Goal: Register for event/course

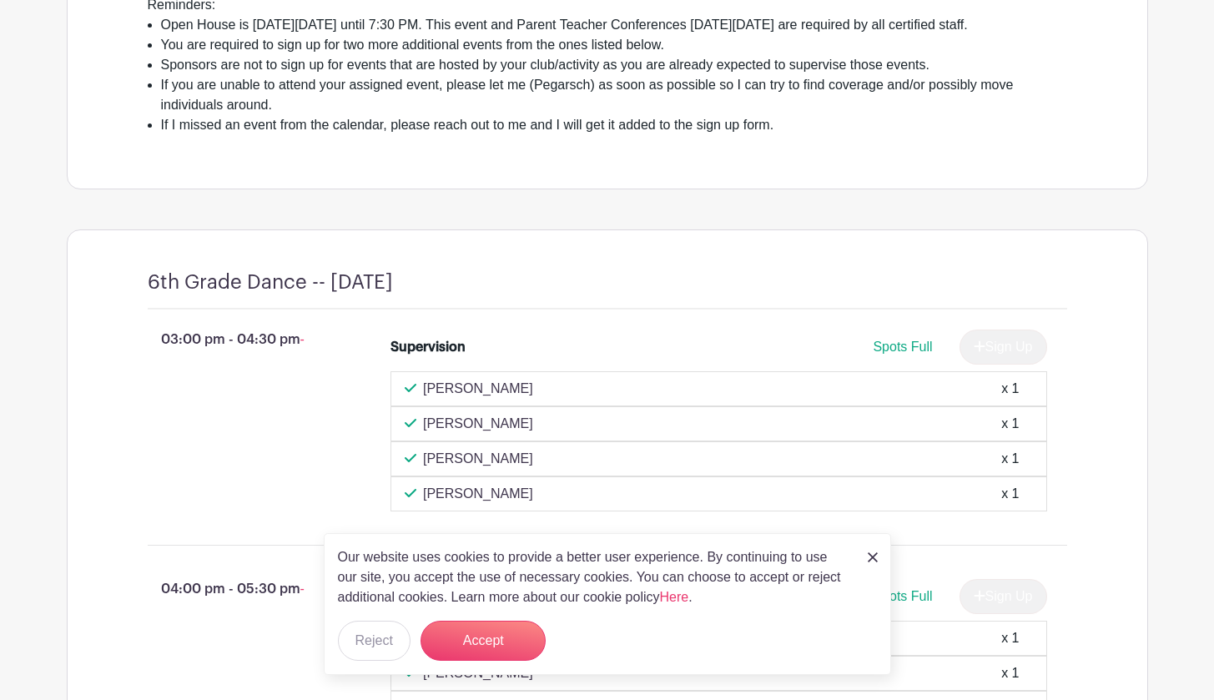
scroll to position [514, 0]
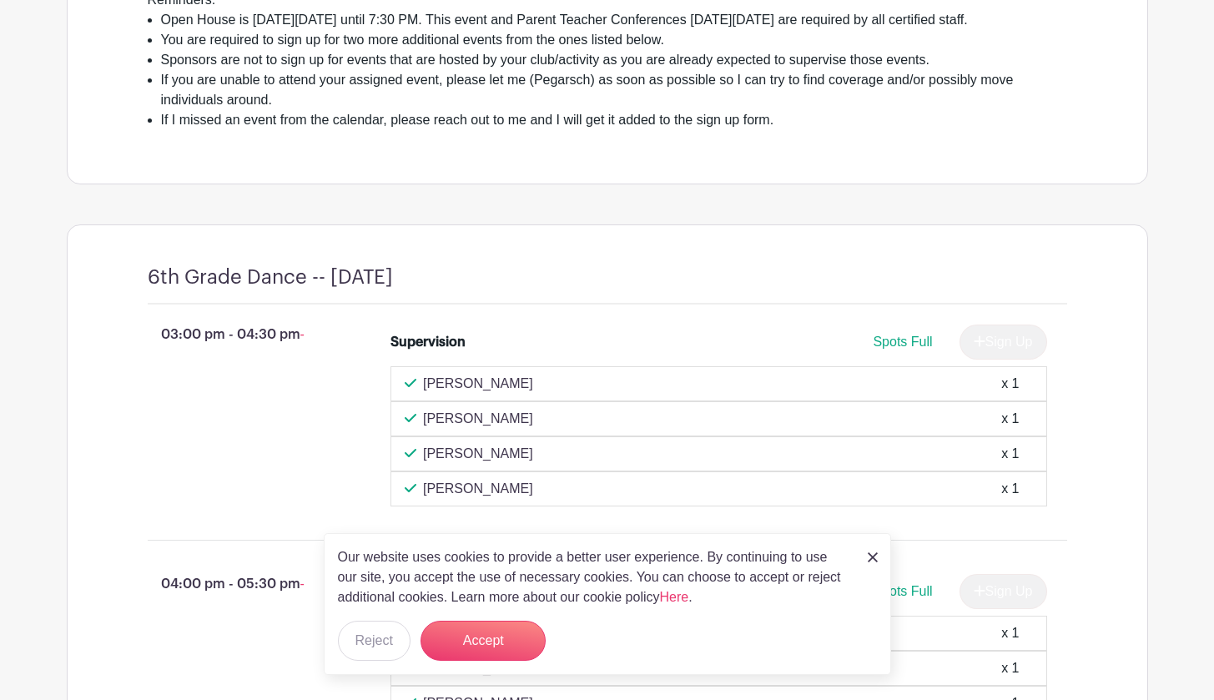
click at [867, 559] on div "Our website uses cookies to provide a better user experience. By continuing to …" at bounding box center [608, 604] width 568 height 142
click at [871, 557] on img at bounding box center [873, 558] width 10 height 10
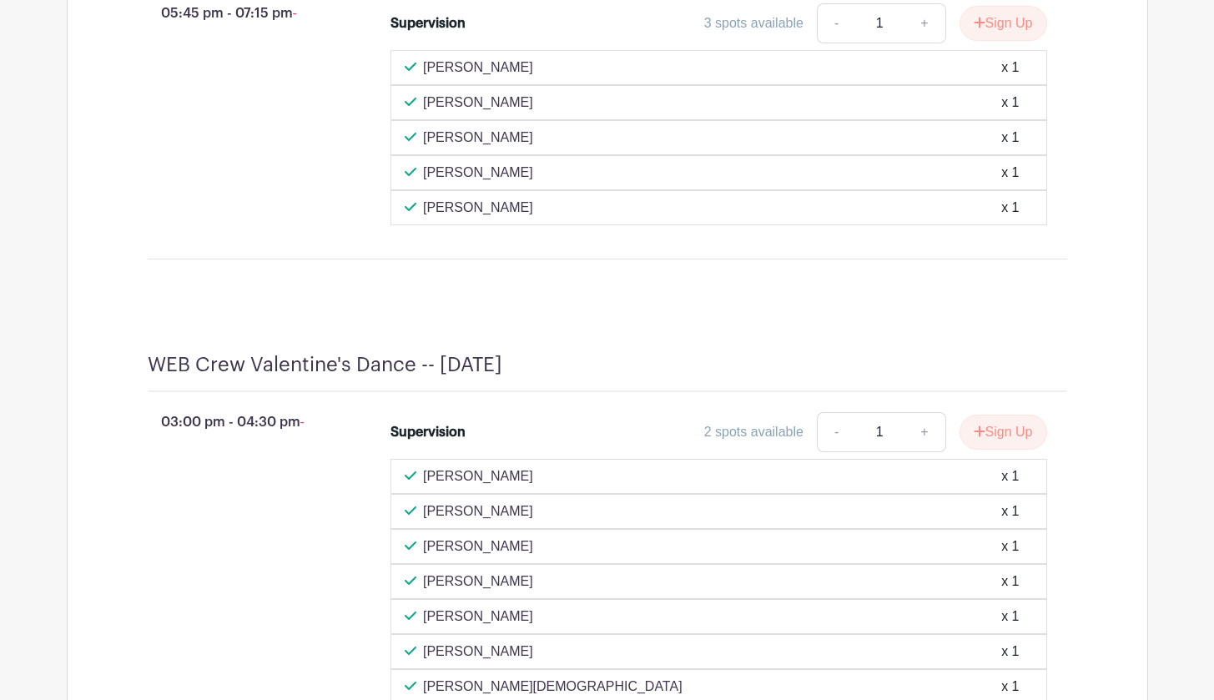
scroll to position [5140, 0]
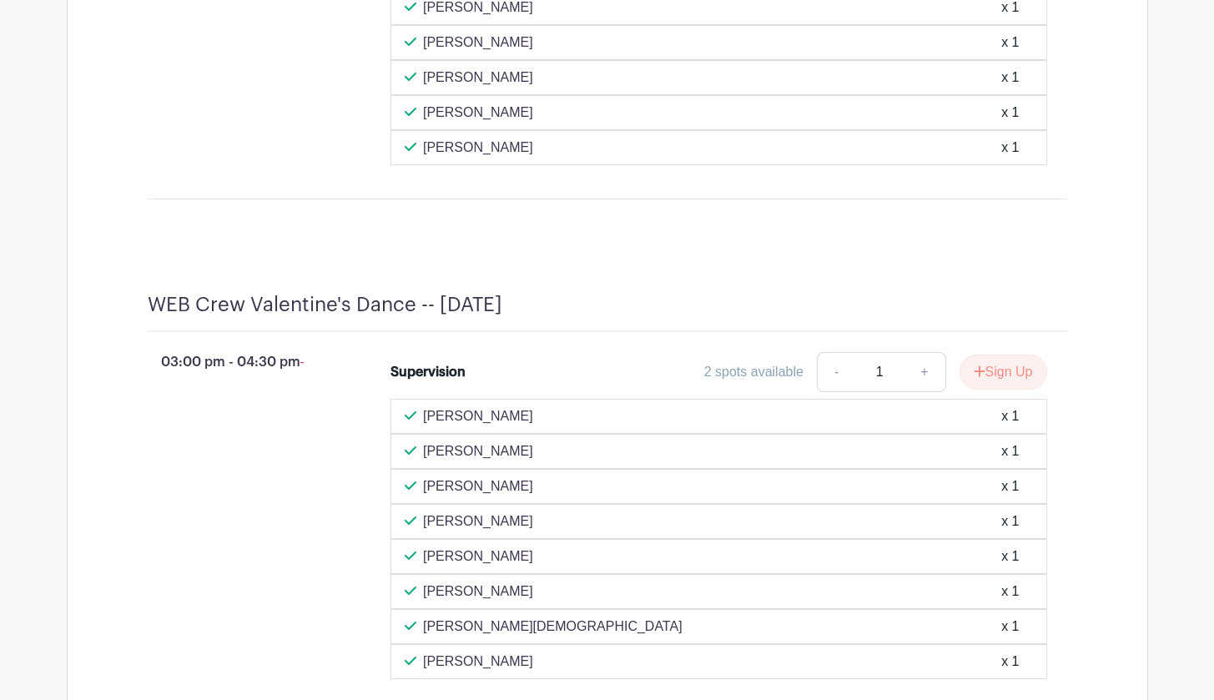
click at [921, 389] on link "+" at bounding box center [925, 372] width 42 height 40
click at [833, 390] on link "-" at bounding box center [836, 372] width 38 height 40
type input "1"
click at [993, 386] on button "Sign Up" at bounding box center [1004, 372] width 88 height 35
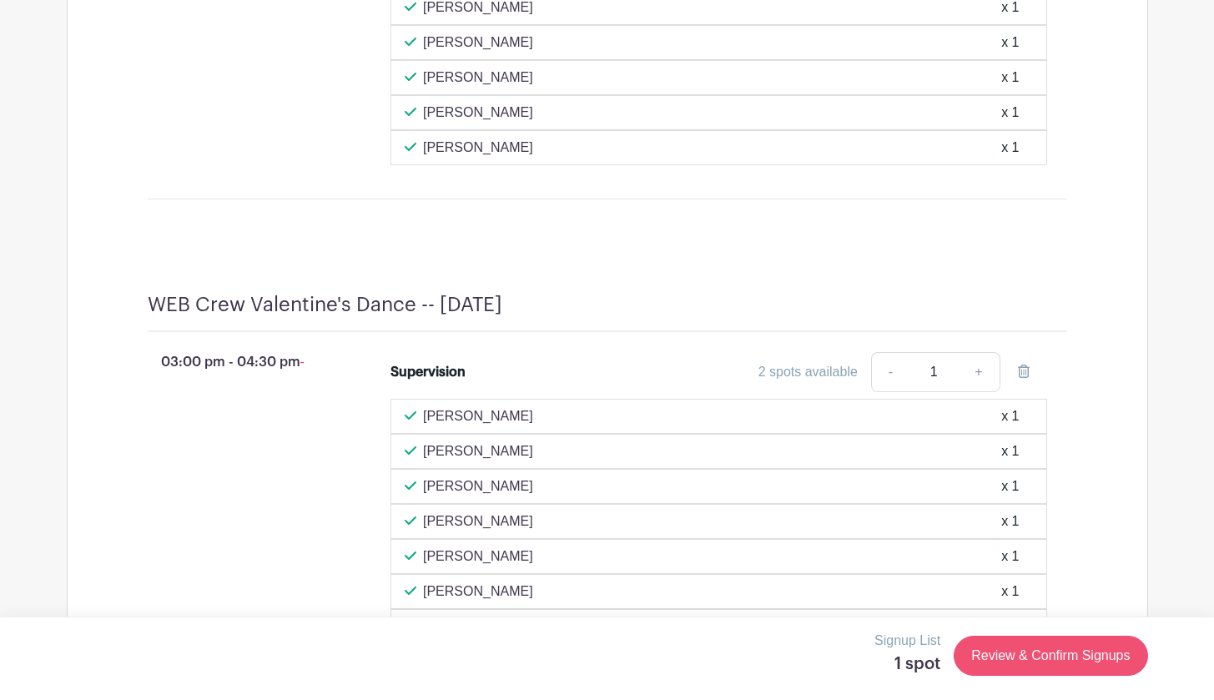
click at [1098, 660] on link "Review & Confirm Signups" at bounding box center [1051, 656] width 194 height 40
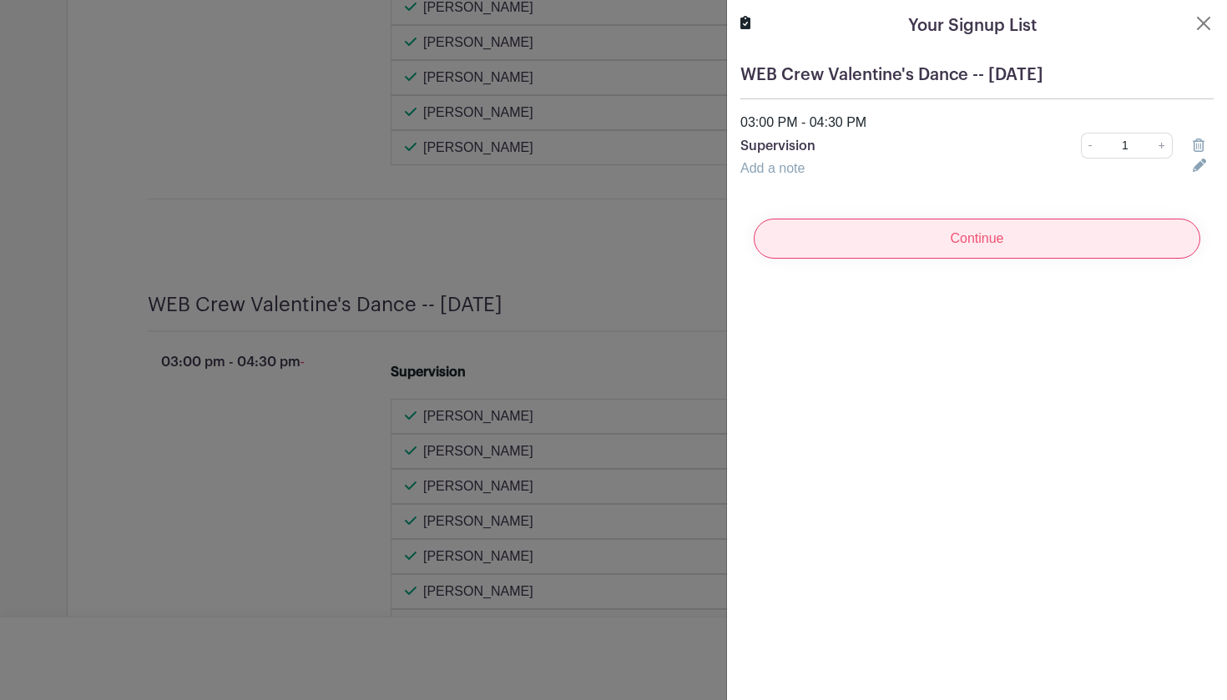
click at [979, 238] on input "Continue" at bounding box center [977, 239] width 447 height 40
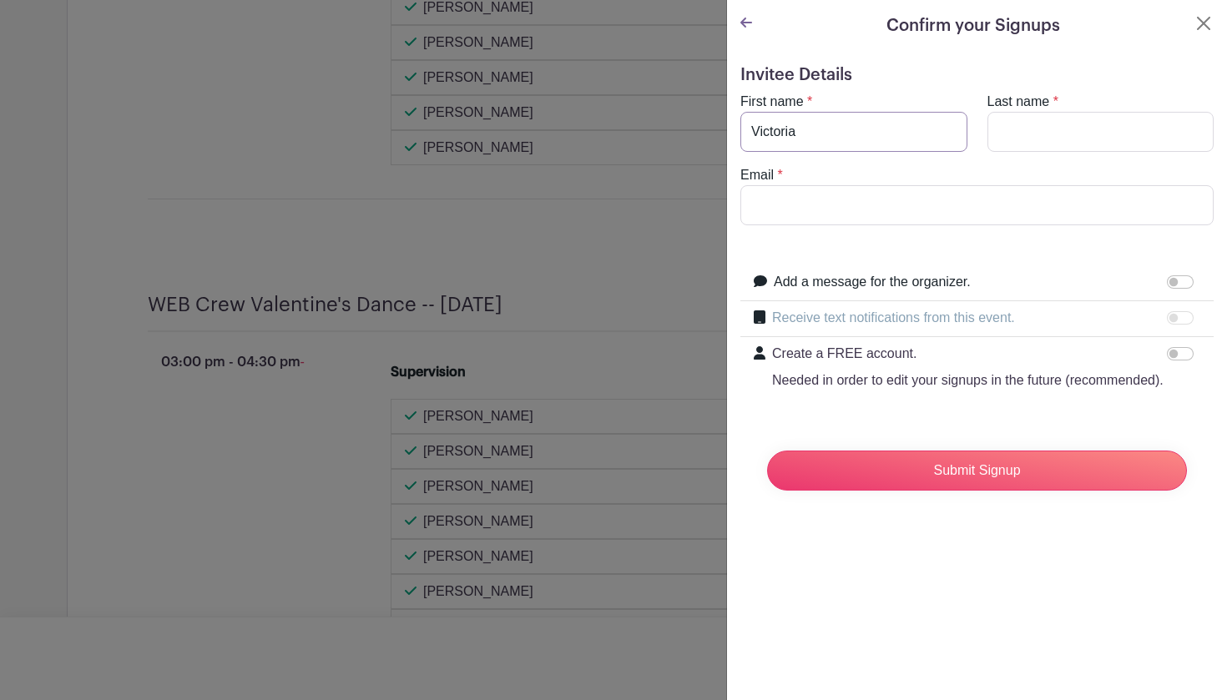
type input "Victoria"
type input "Morris"
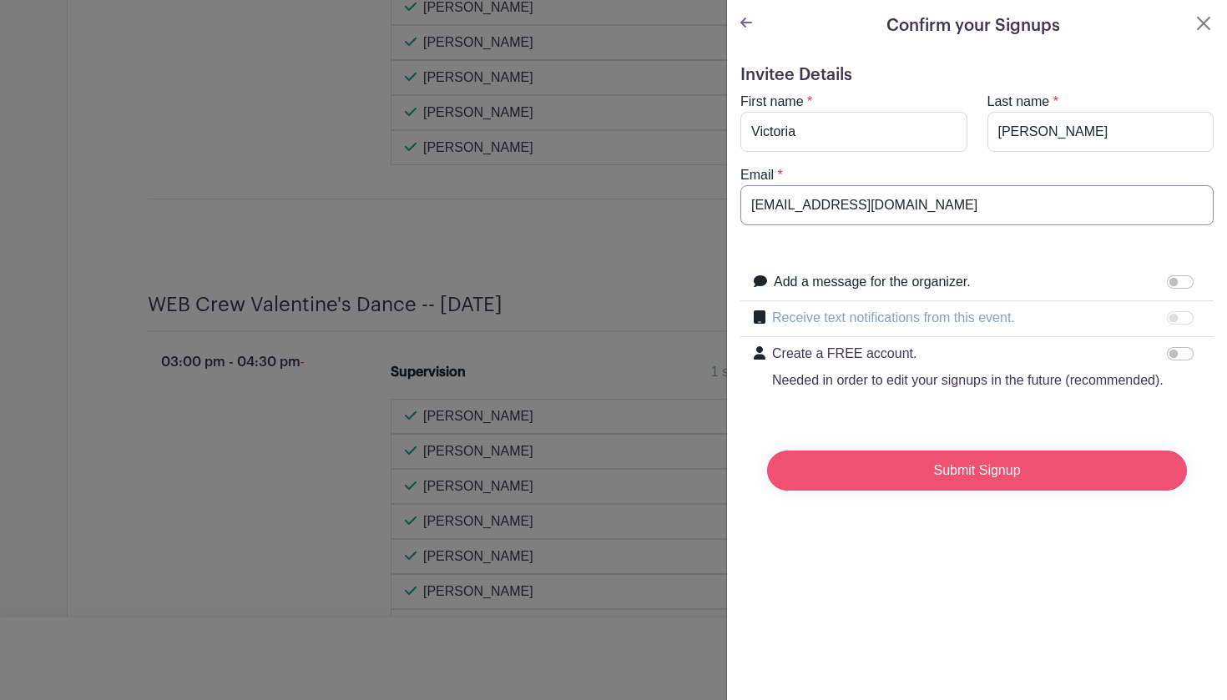
type input "vmorris@rlas-116.org"
click at [966, 491] on input "Submit Signup" at bounding box center [977, 471] width 420 height 40
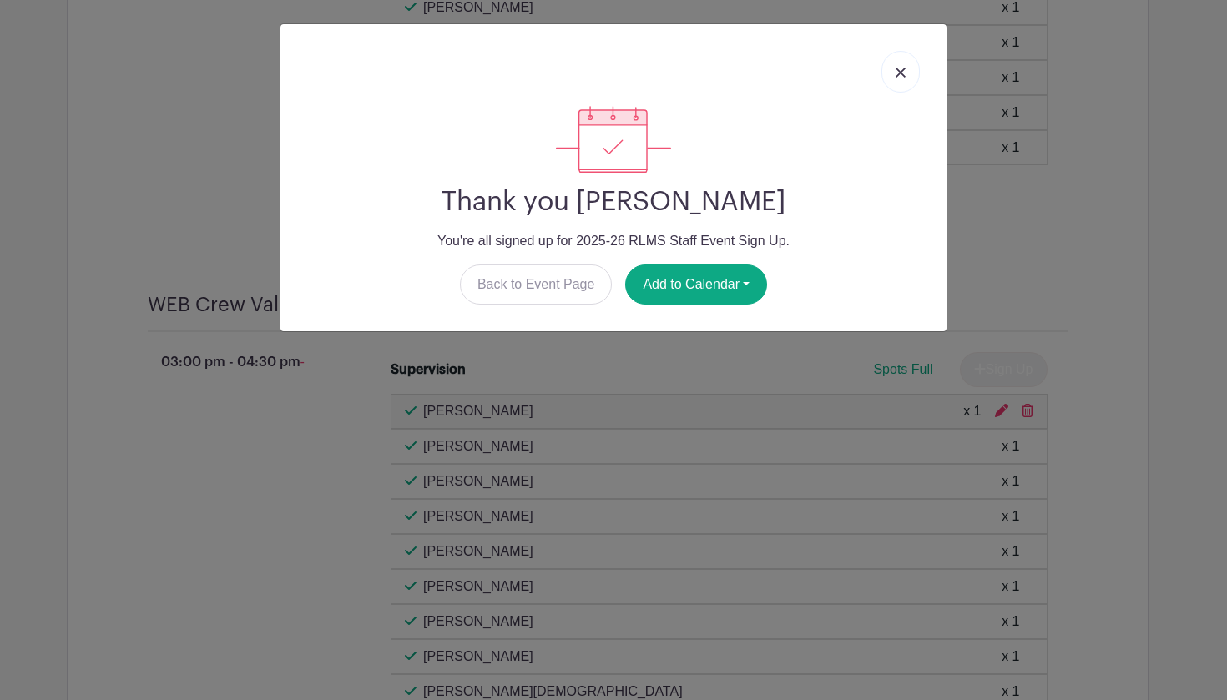
click at [898, 73] on img at bounding box center [901, 73] width 10 height 10
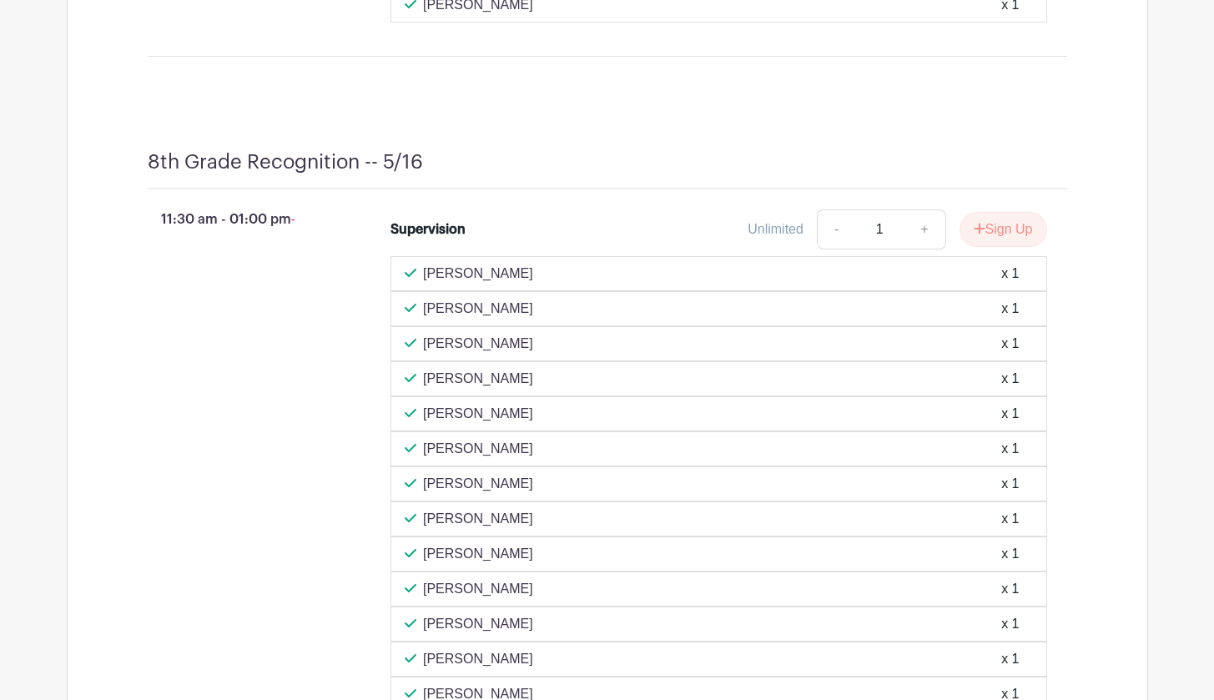
scroll to position [8459, 0]
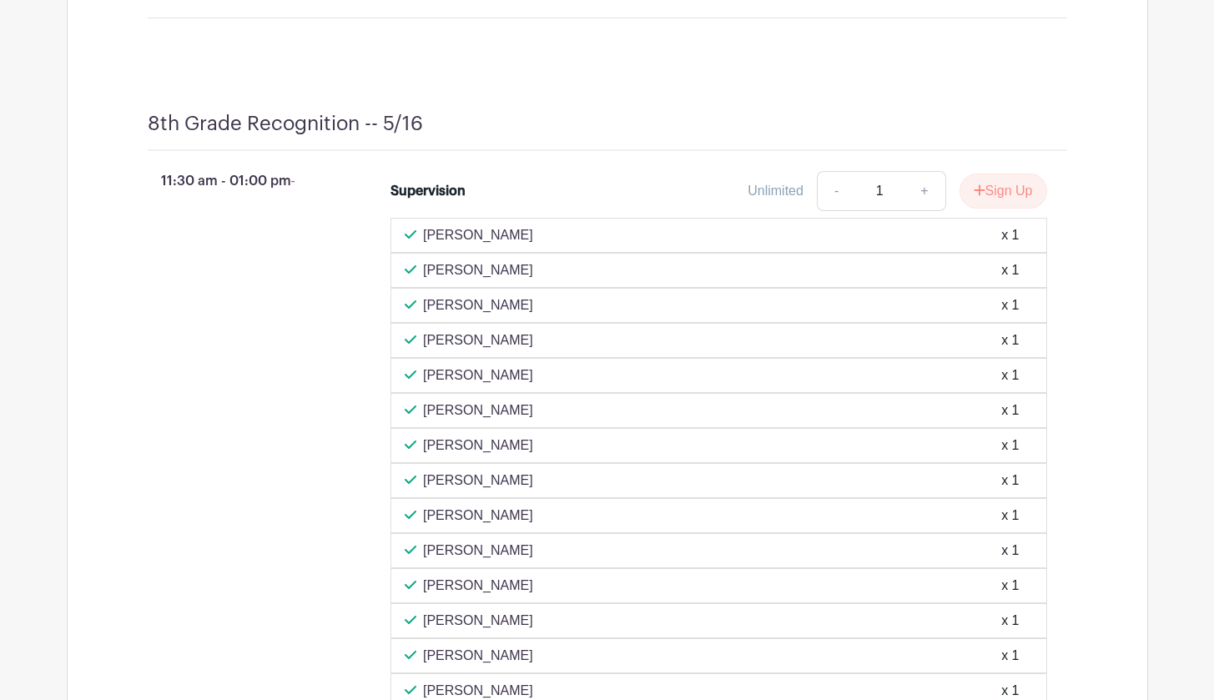
click at [408, 274] on icon at bounding box center [411, 269] width 12 height 8
click at [1008, 279] on div "x 1" at bounding box center [1011, 270] width 18 height 20
click at [1014, 280] on div "x 1" at bounding box center [1011, 270] width 18 height 20
click at [1025, 280] on div "Victoria Morris x 1" at bounding box center [719, 270] width 628 height 20
click at [1011, 280] on div "x 1" at bounding box center [1011, 270] width 18 height 20
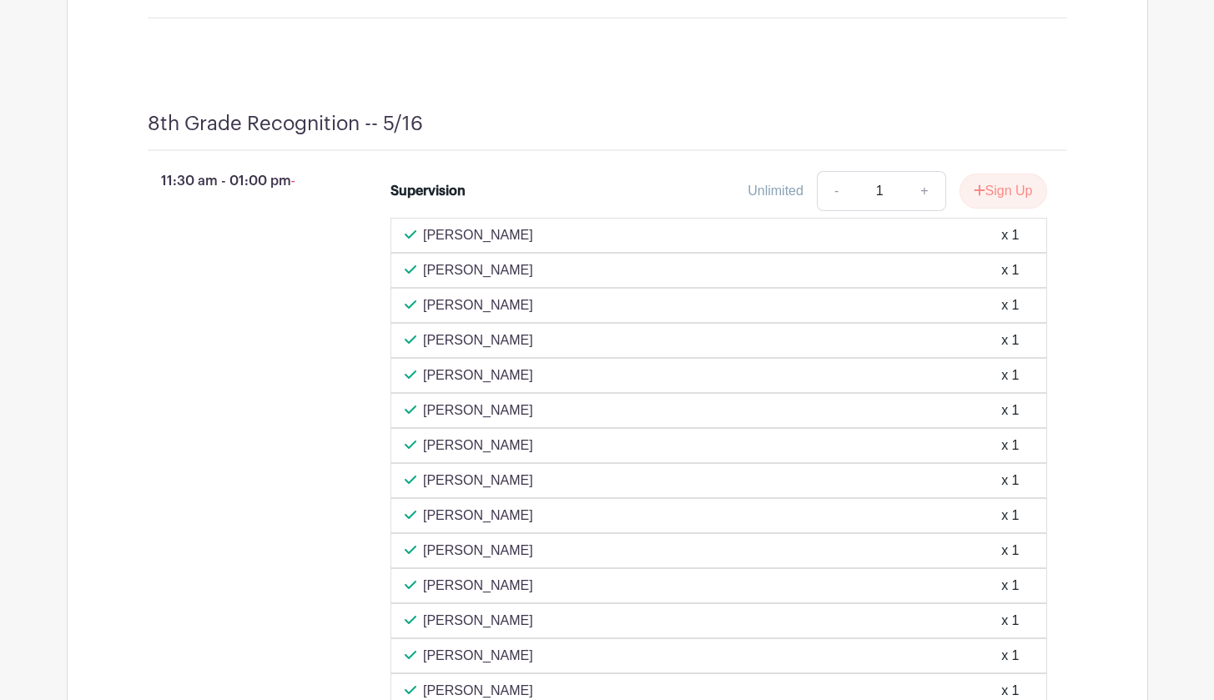
click at [420, 278] on div "Victoria Morris x 1" at bounding box center [719, 270] width 628 height 20
click at [406, 274] on icon at bounding box center [411, 269] width 12 height 8
click at [992, 200] on button "Sign Up" at bounding box center [1004, 191] width 88 height 35
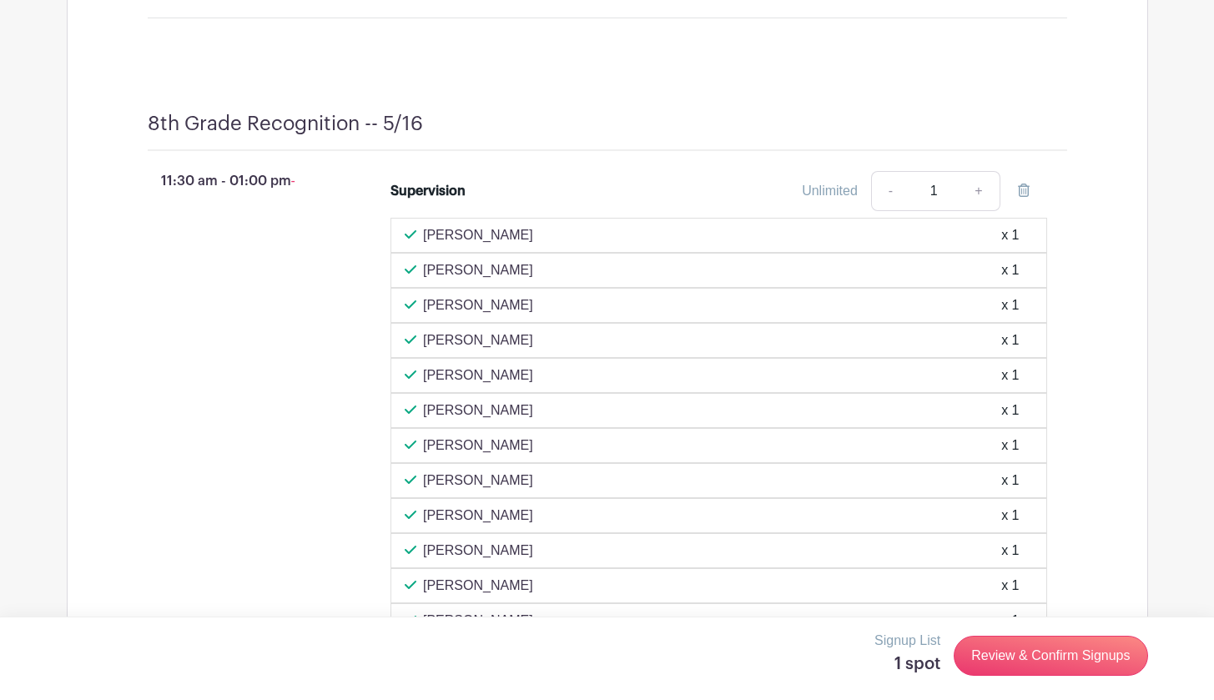
click at [500, 280] on p "[PERSON_NAME]" at bounding box center [478, 270] width 110 height 20
click at [966, 280] on div "Victoria Morris x 1" at bounding box center [719, 270] width 628 height 20
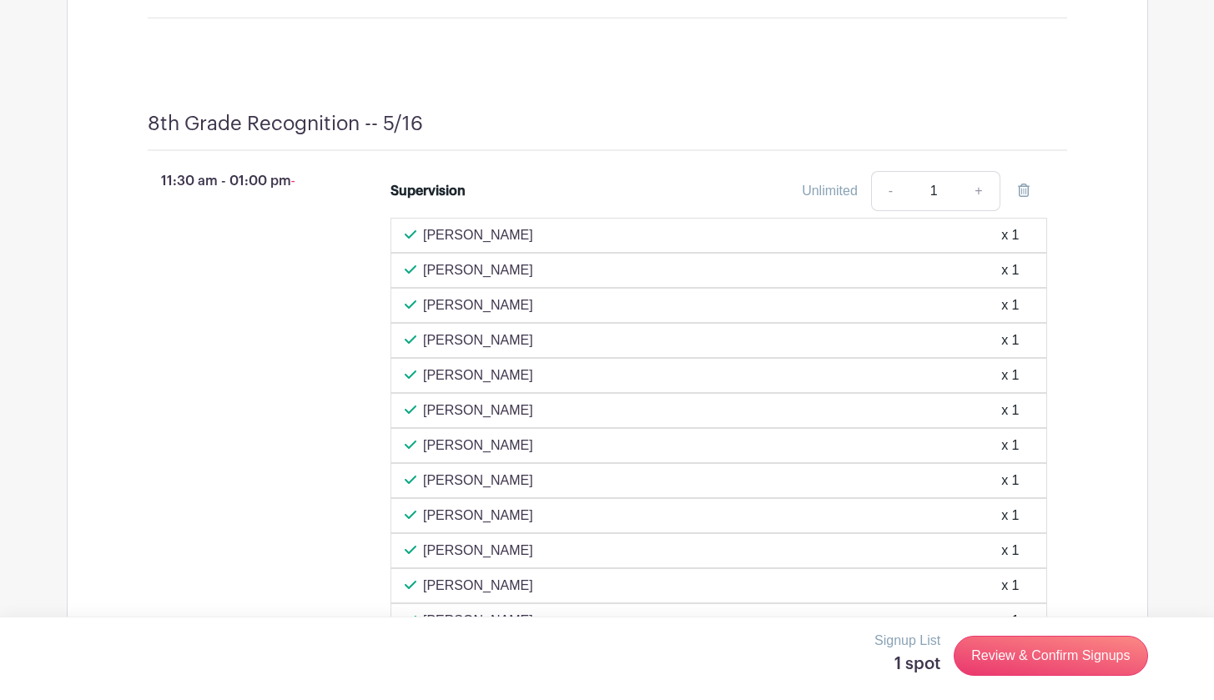
click at [966, 280] on div "Victoria Morris x 1" at bounding box center [719, 270] width 628 height 20
click at [491, 272] on p "[PERSON_NAME]" at bounding box center [478, 270] width 110 height 20
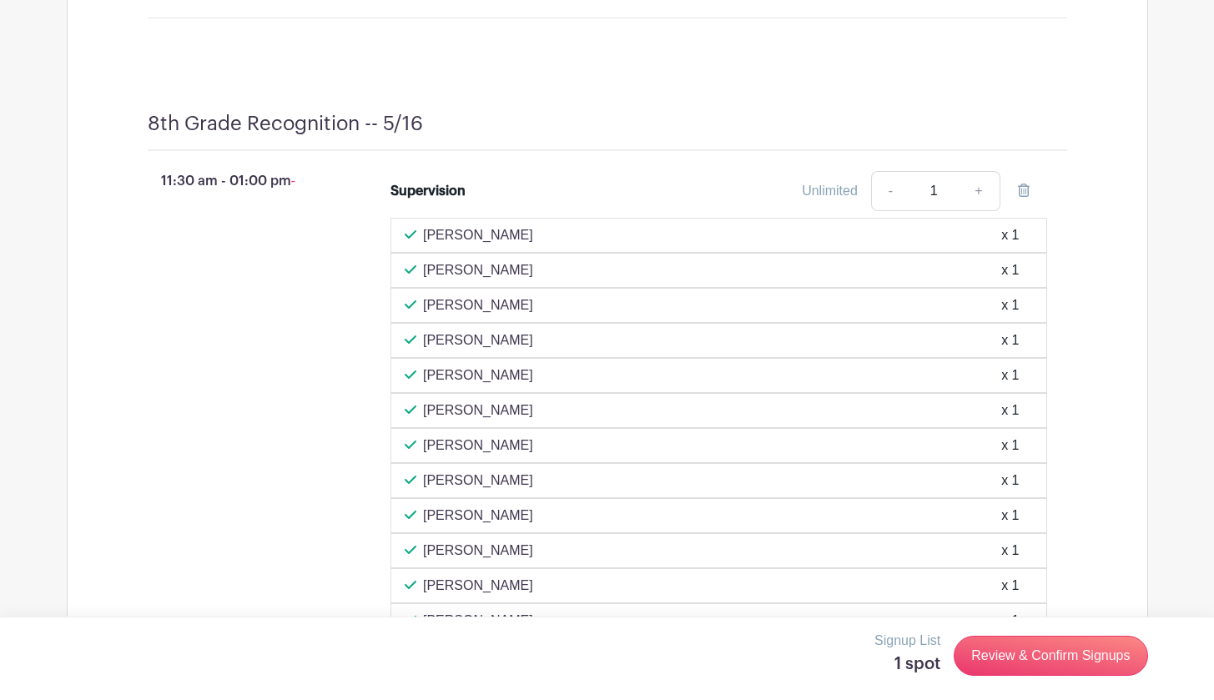
click at [481, 280] on p "[PERSON_NAME]" at bounding box center [478, 270] width 110 height 20
click at [428, 280] on p "[PERSON_NAME]" at bounding box center [478, 270] width 110 height 20
click at [1026, 197] on icon at bounding box center [1024, 190] width 12 height 13
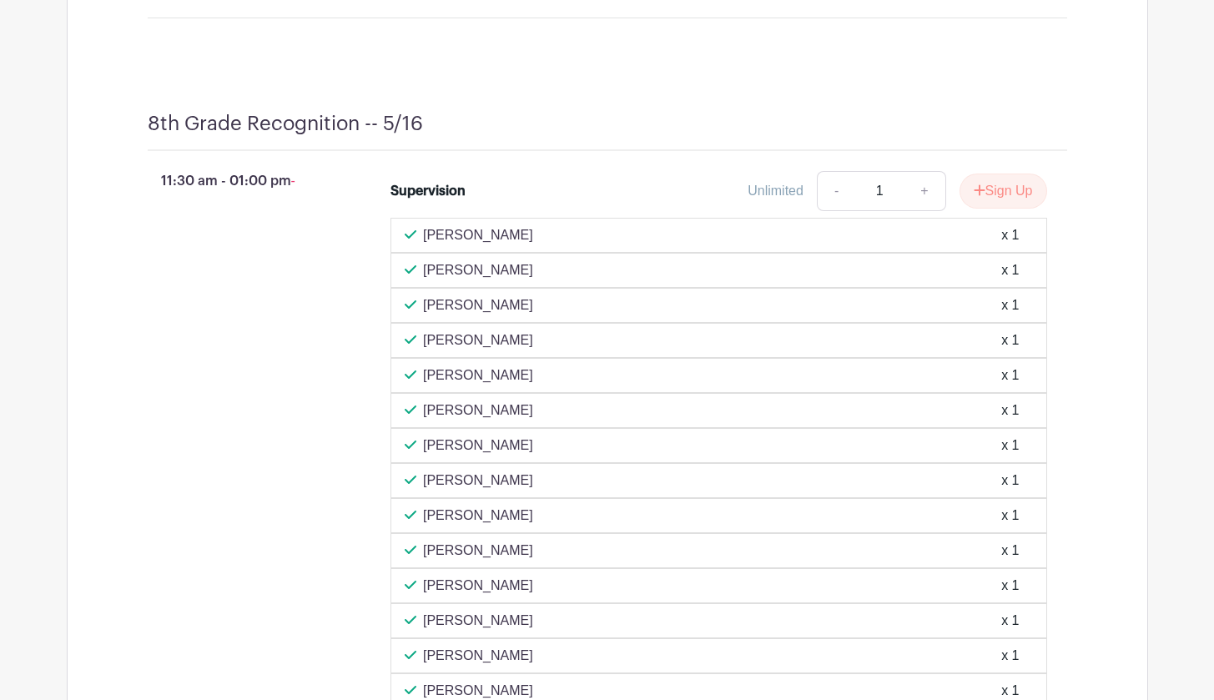
click at [458, 280] on p "[PERSON_NAME]" at bounding box center [478, 270] width 110 height 20
click at [1012, 275] on div "x 1" at bounding box center [1011, 270] width 18 height 20
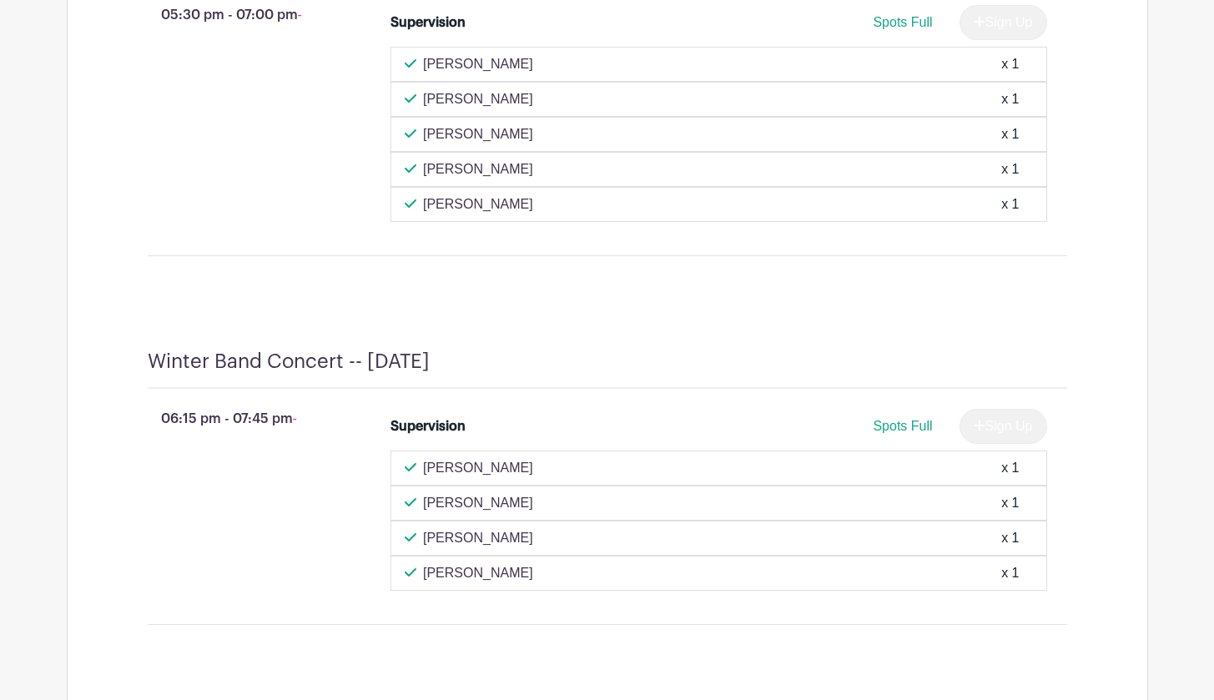
scroll to position [2974, 0]
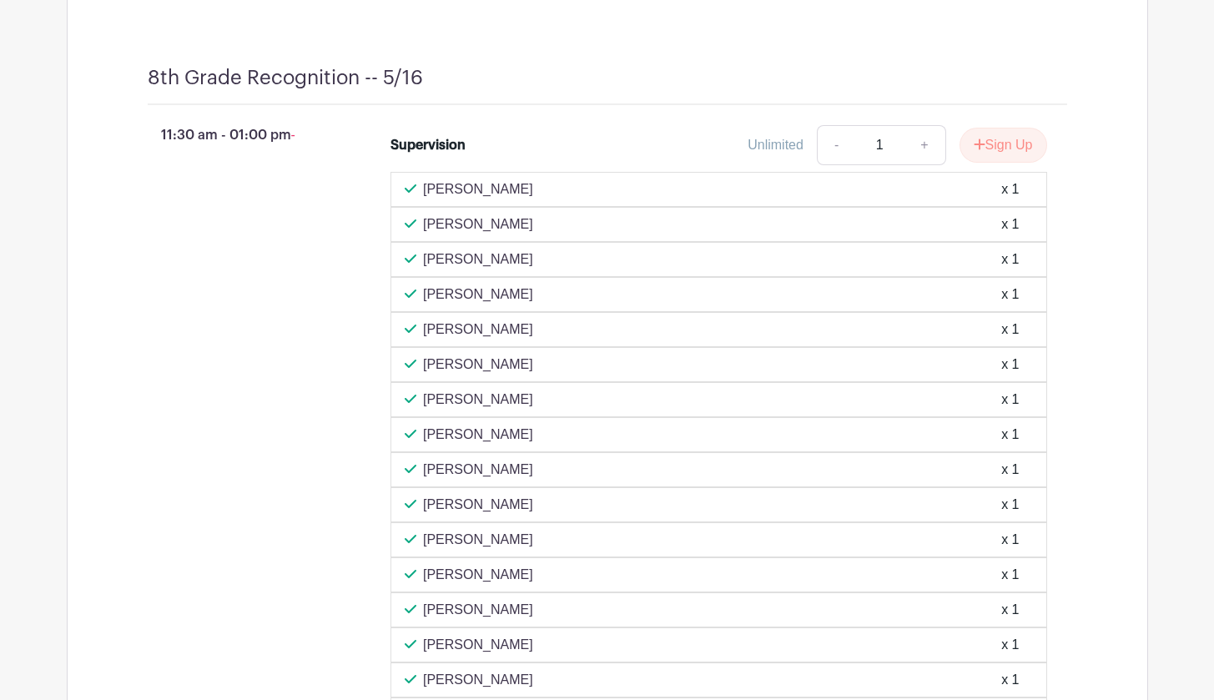
scroll to position [8530, 0]
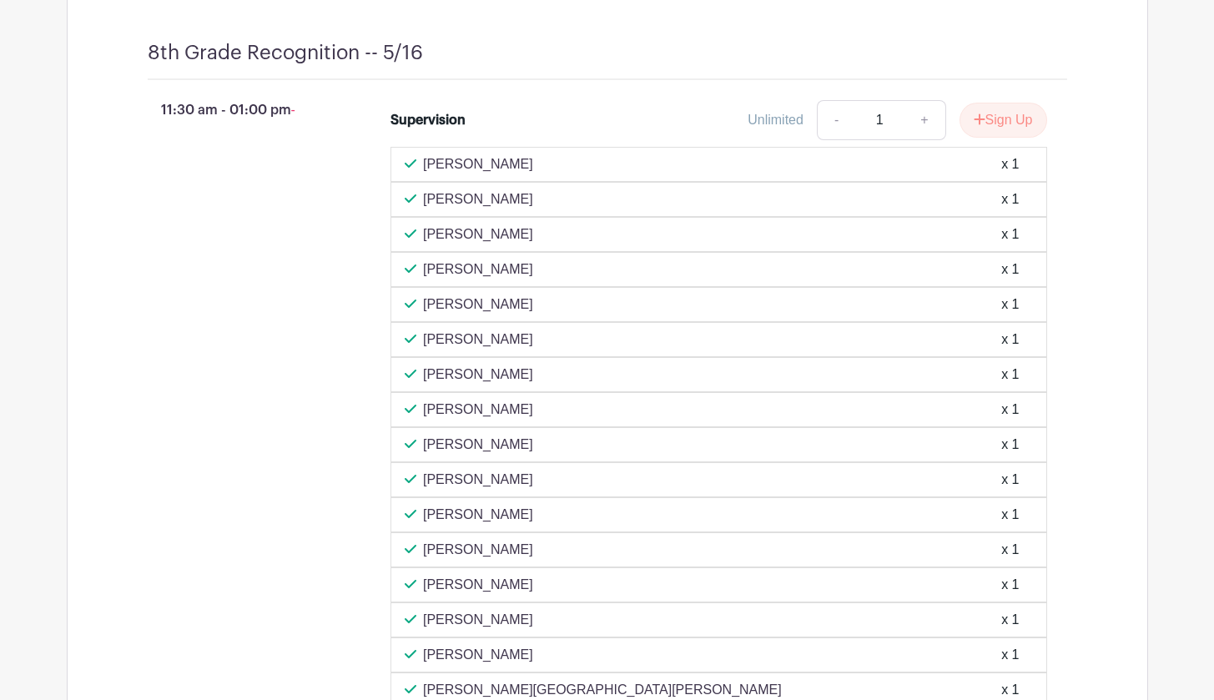
click at [488, 207] on p "[PERSON_NAME]" at bounding box center [478, 199] width 110 height 20
click at [408, 205] on icon at bounding box center [411, 198] width 12 height 13
click at [1017, 209] on div "x 1" at bounding box center [1011, 199] width 18 height 20
click at [507, 209] on p "[PERSON_NAME]" at bounding box center [478, 199] width 110 height 20
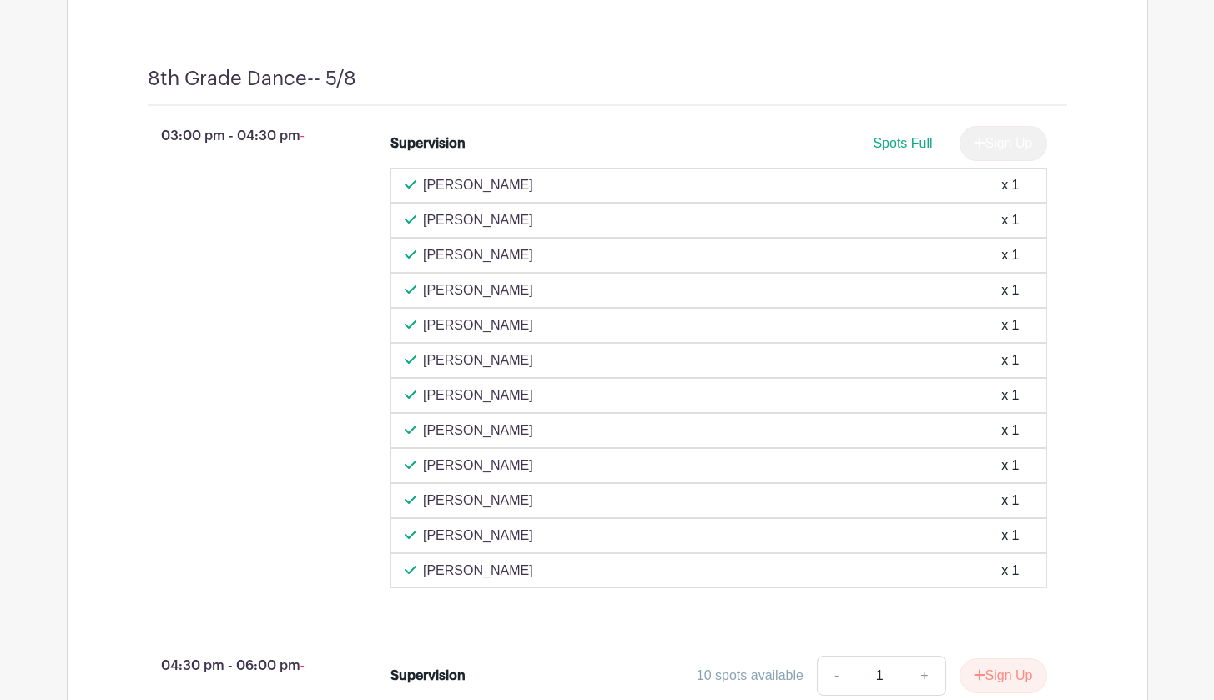
scroll to position [9797, 0]
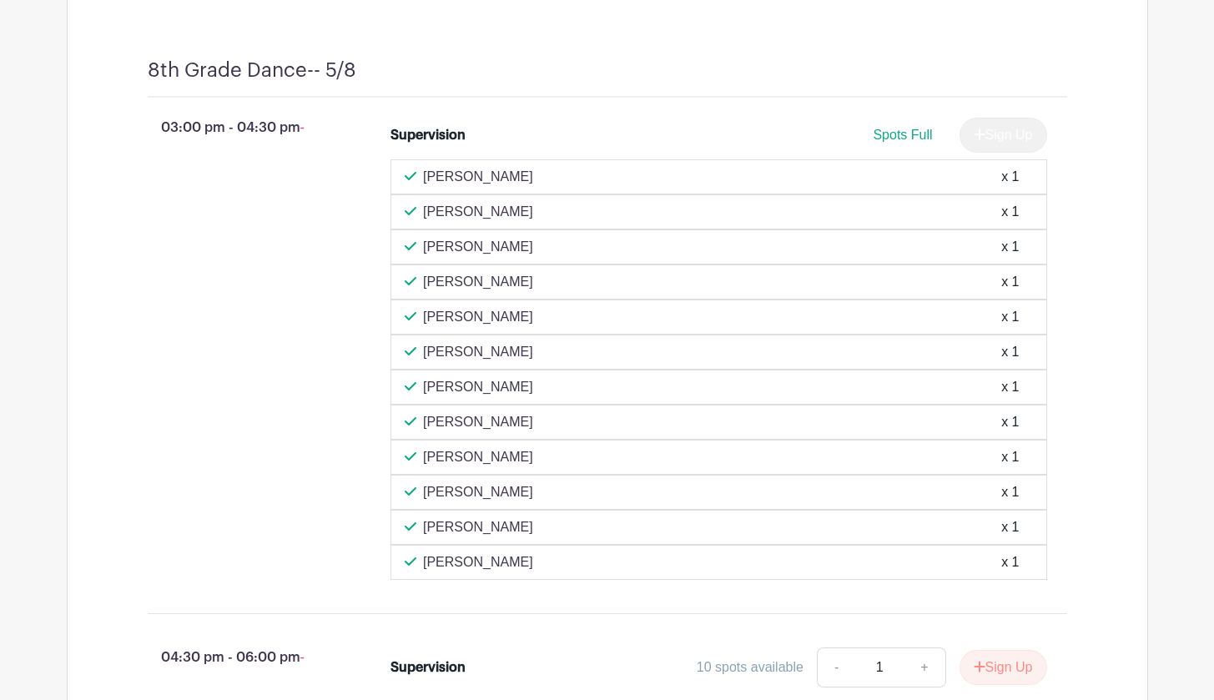
click at [881, 142] on span "Spots Full" at bounding box center [902, 135] width 59 height 14
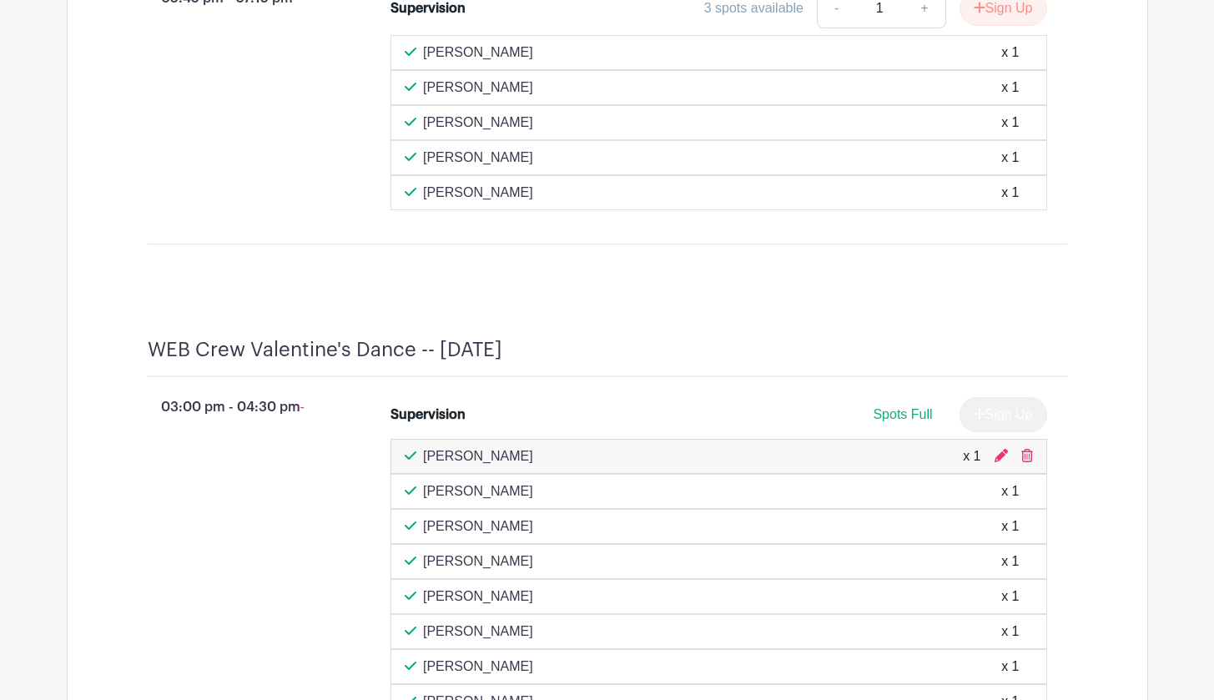
scroll to position [5099, 0]
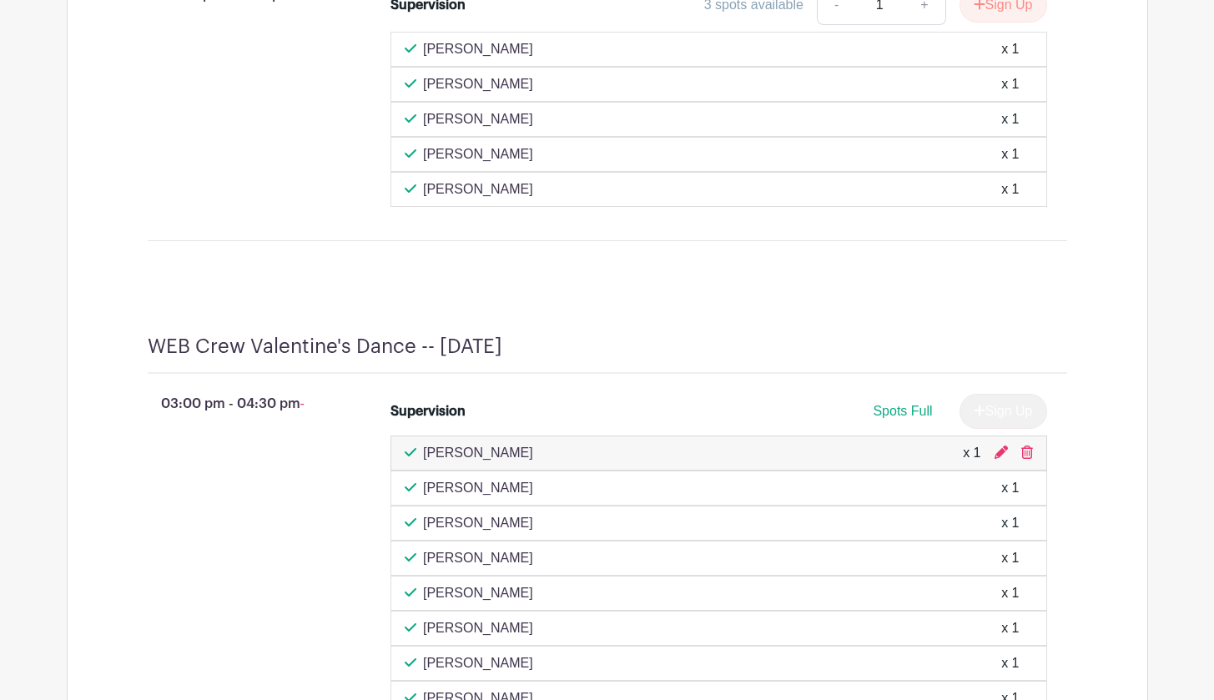
drag, startPoint x: 520, startPoint y: 196, endPoint x: 526, endPoint y: 207, distance: 12.3
click at [529, 199] on div "[PERSON_NAME] x 1" at bounding box center [719, 189] width 628 height 20
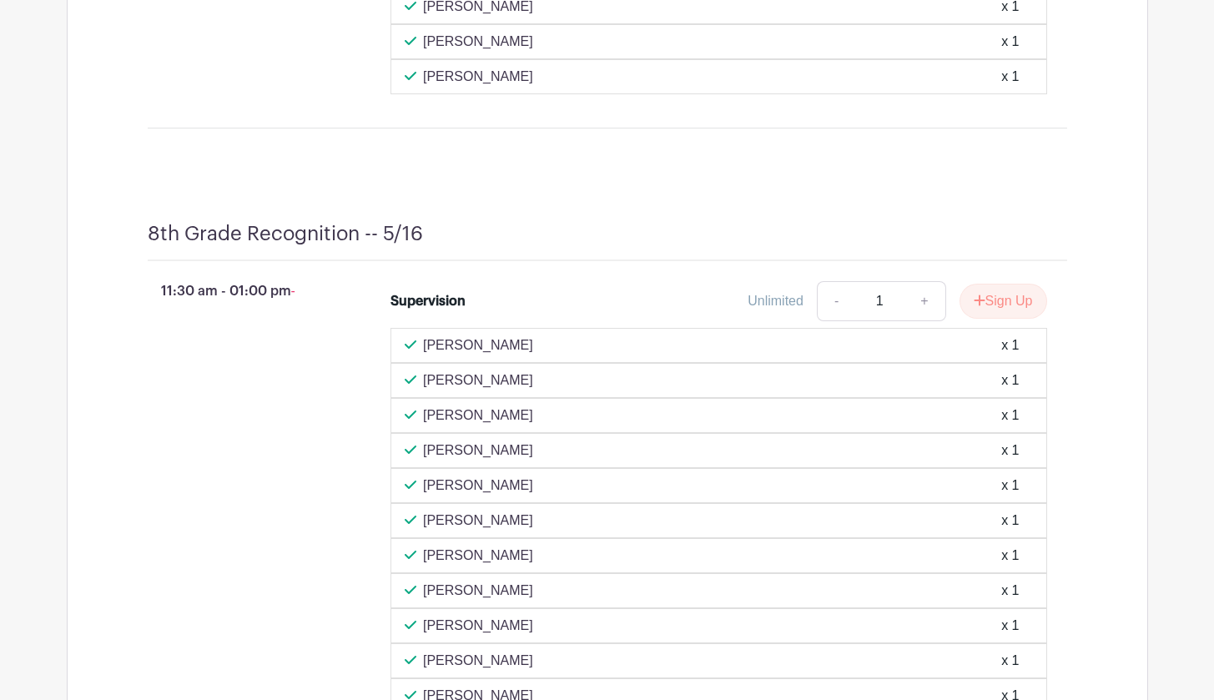
scroll to position [8361, 0]
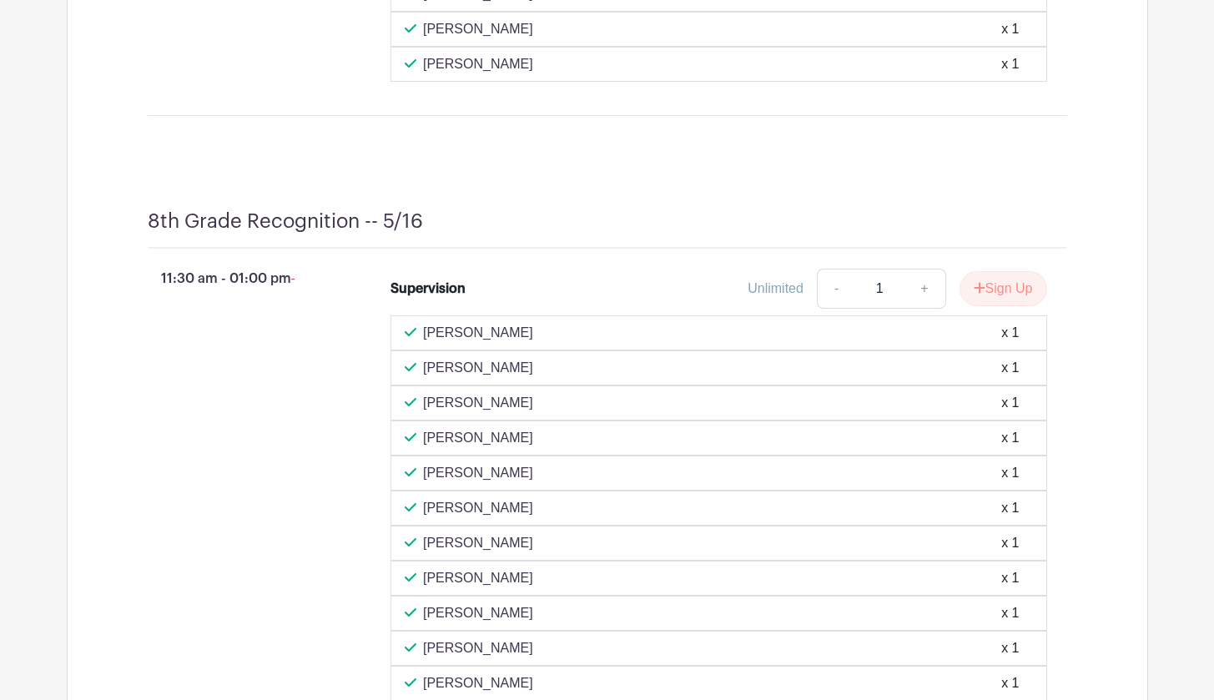
click at [459, 378] on p "[PERSON_NAME]" at bounding box center [478, 368] width 110 height 20
click at [406, 374] on icon at bounding box center [411, 367] width 12 height 13
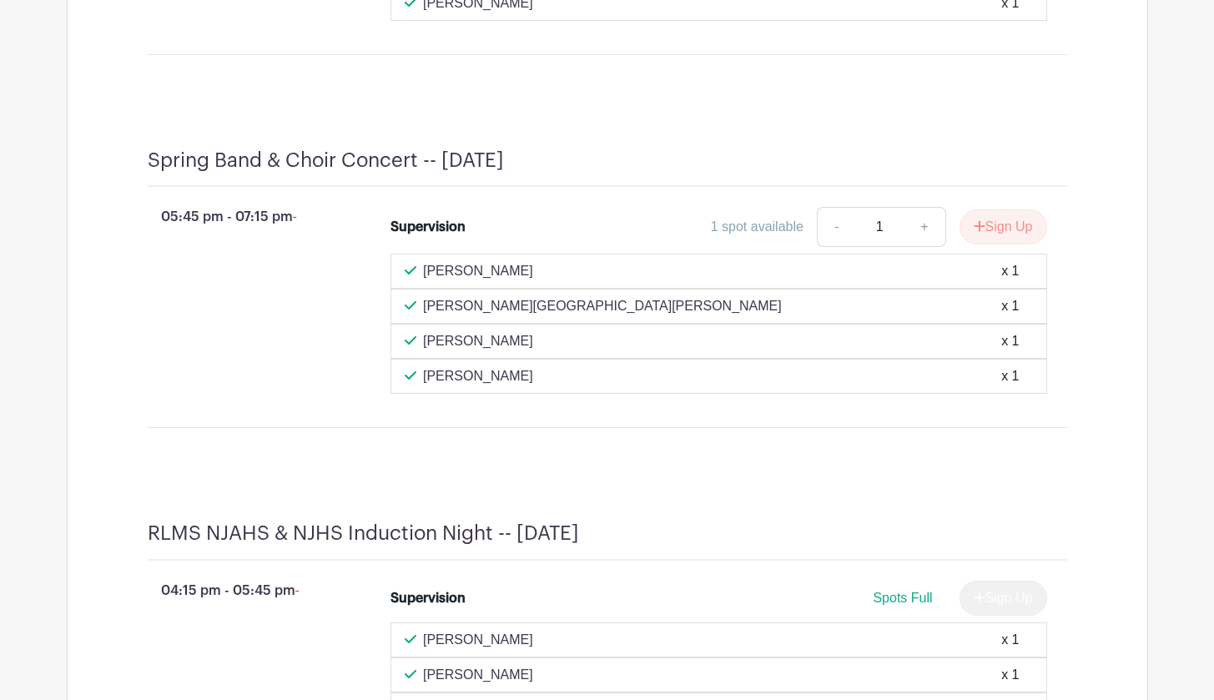
scroll to position [7144, 0]
